Goal: Information Seeking & Learning: Learn about a topic

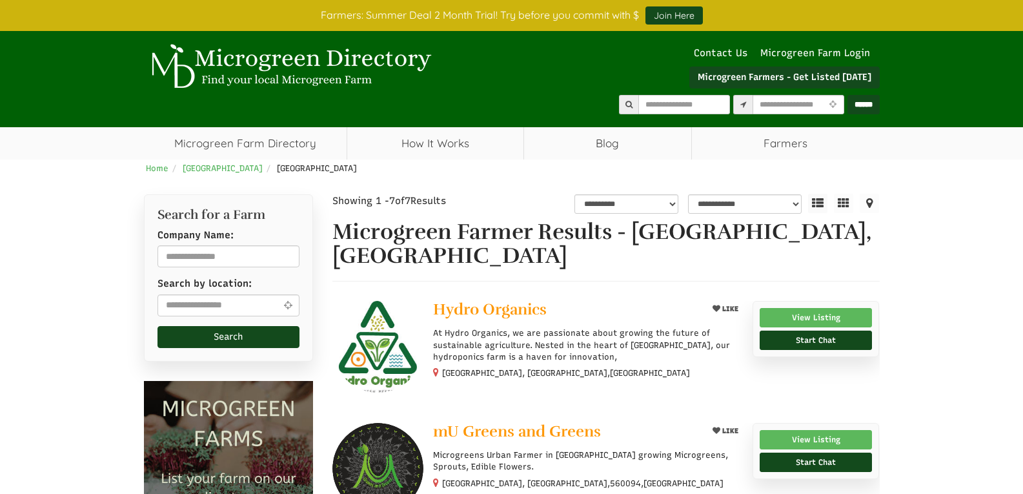
select select "Language Translate Widget"
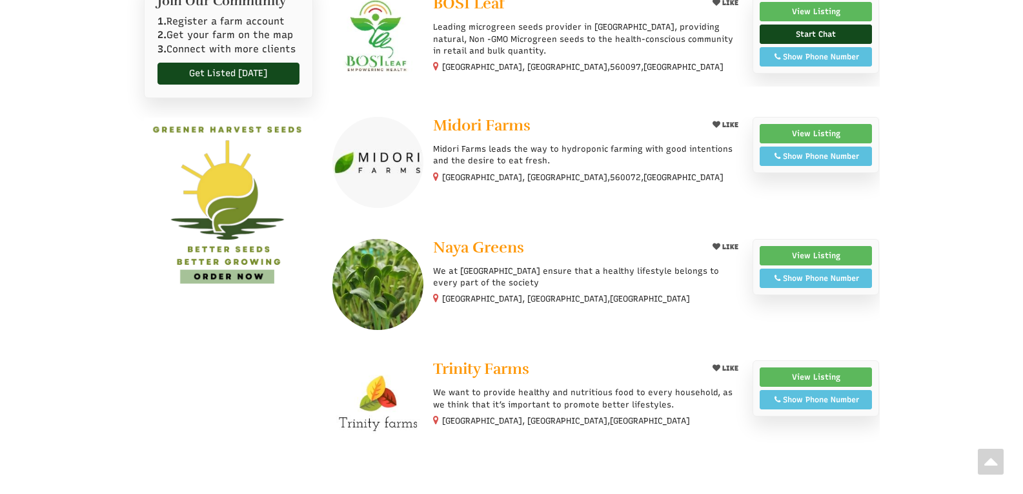
scroll to position [703, 0]
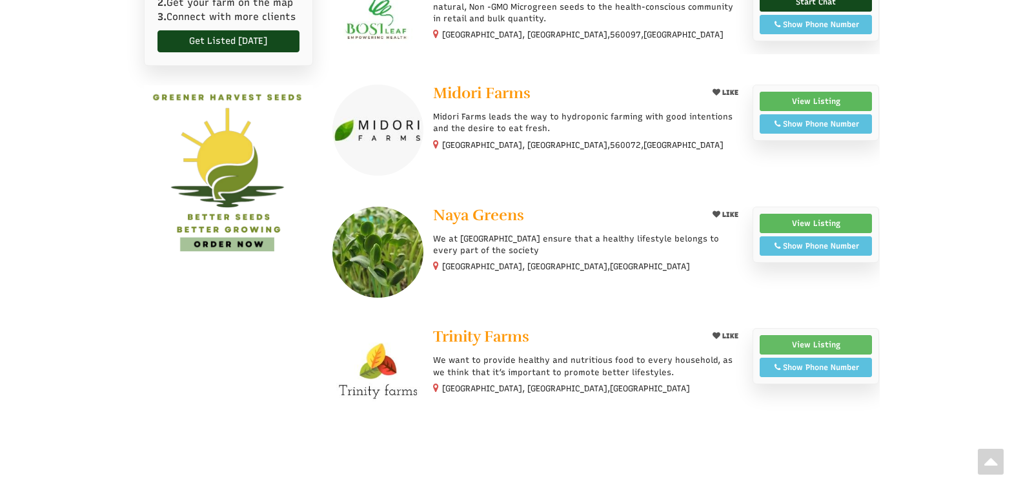
click at [809, 335] on link "View Listing" at bounding box center [816, 344] width 113 height 19
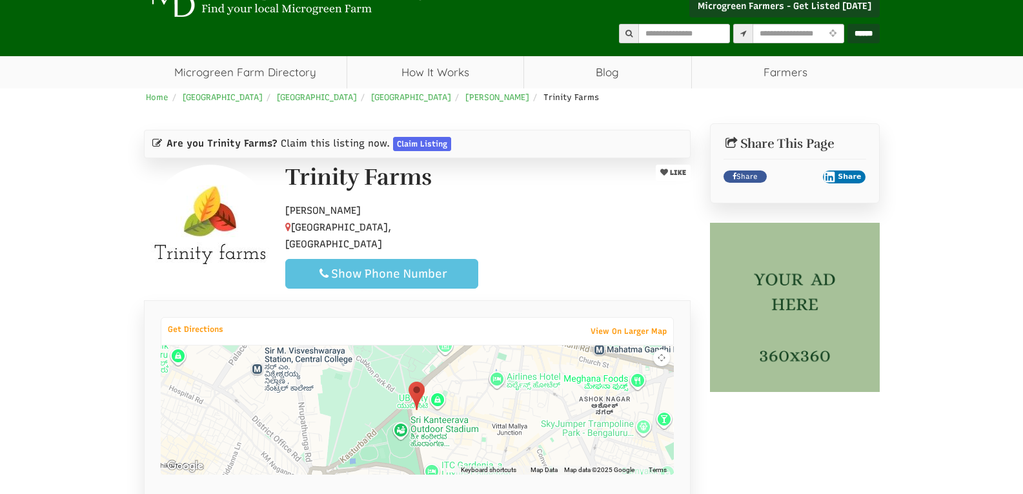
scroll to position [50, 0]
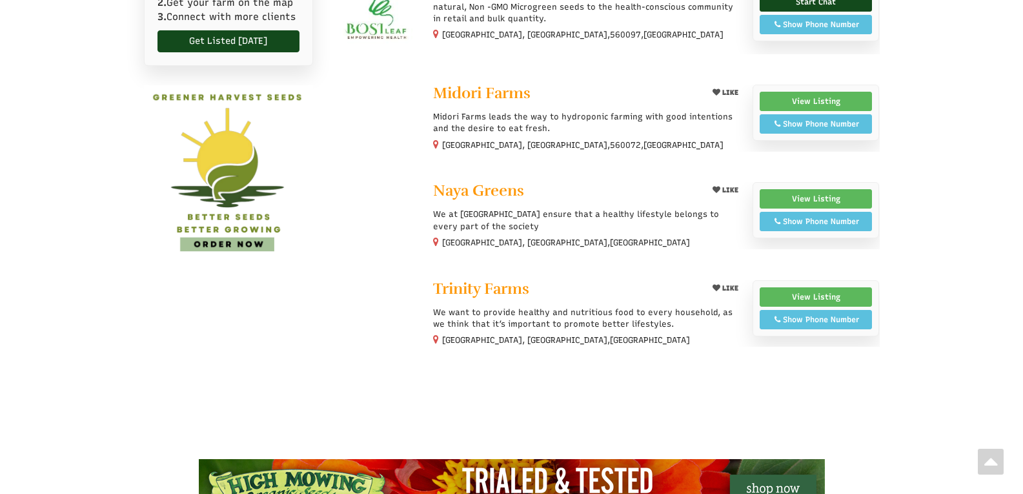
select select "Language Translate Widget"
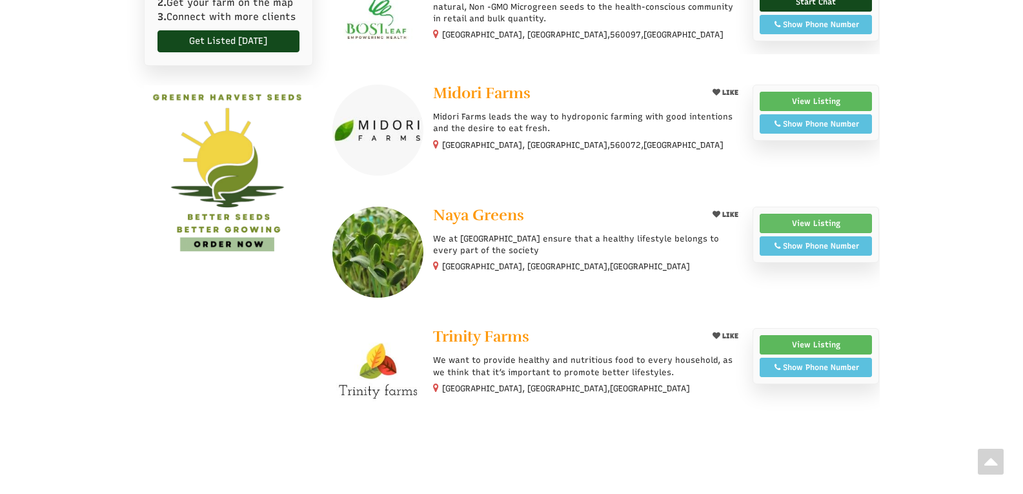
click at [807, 214] on link "View Listing" at bounding box center [816, 223] width 113 height 19
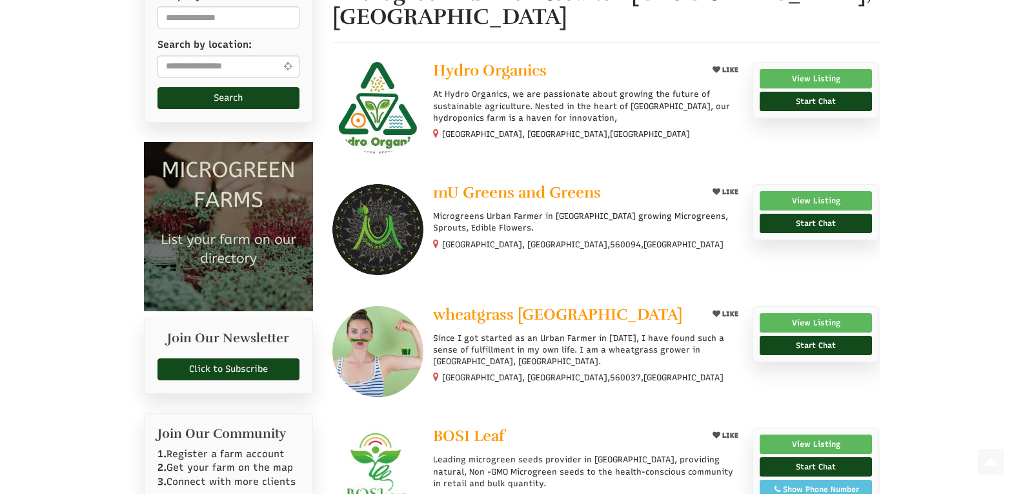
scroll to position [185, 0]
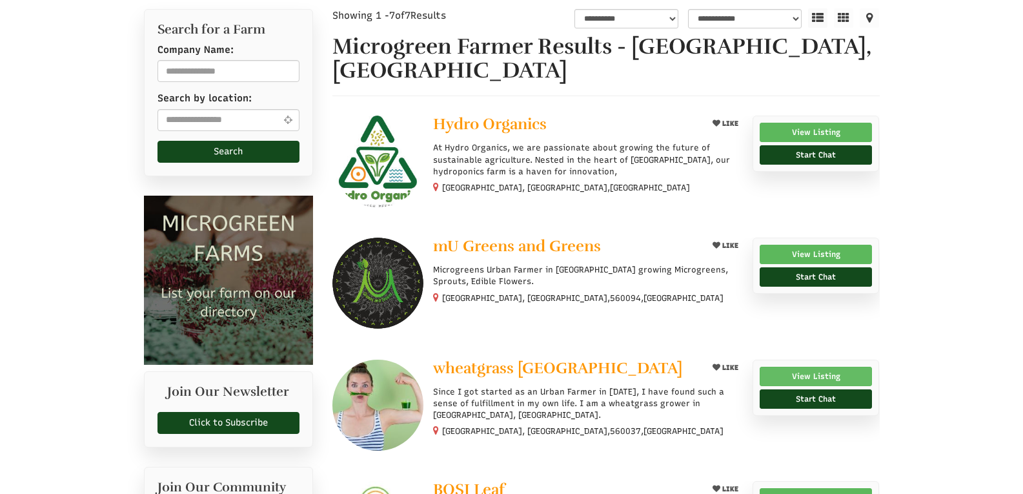
click at [805, 367] on link "View Listing" at bounding box center [816, 376] width 113 height 19
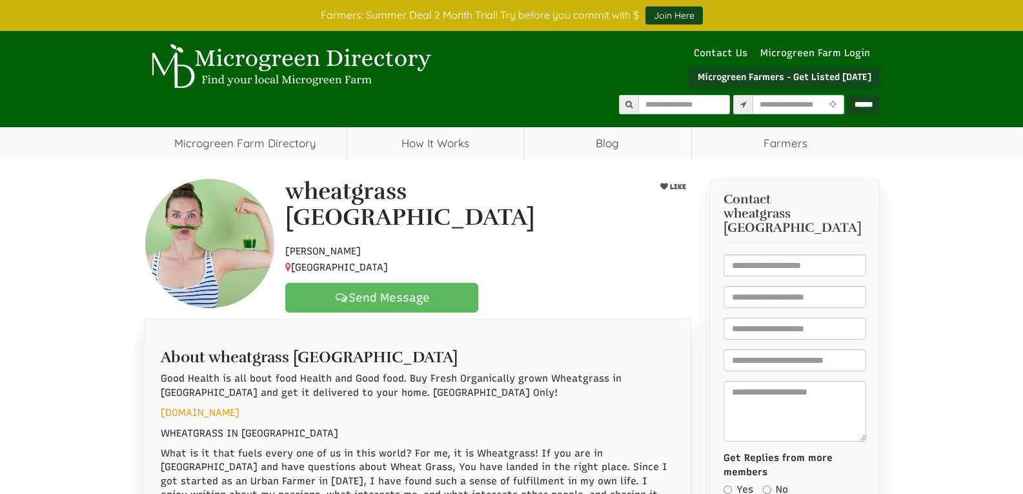
select select "Language Translate Widget"
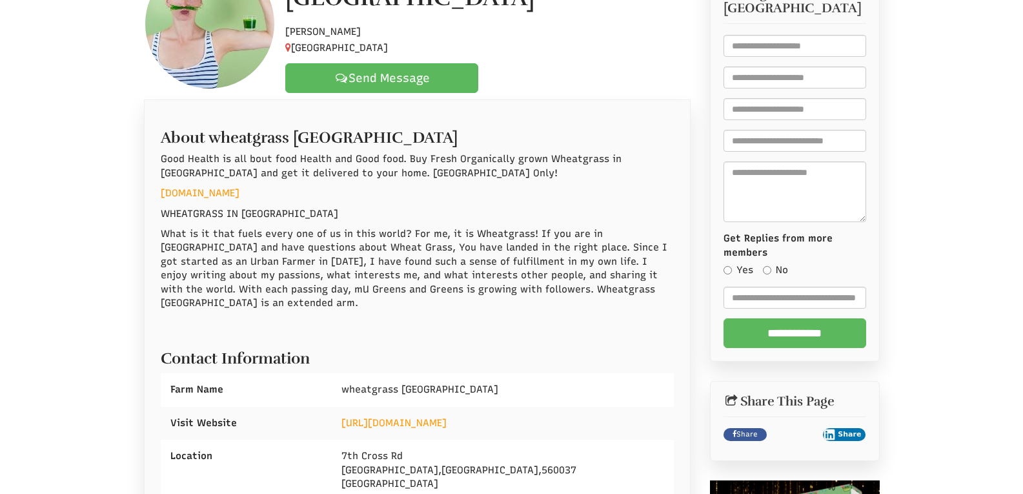
scroll to position [348, 0]
